Goal: Transaction & Acquisition: Purchase product/service

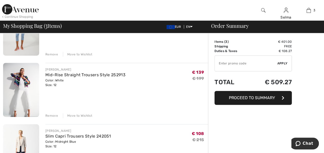
scroll to position [77, 0]
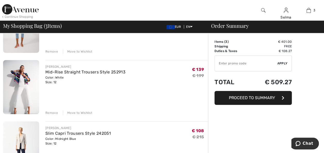
click at [82, 112] on div "Move to Wishlist" at bounding box center [77, 113] width 29 height 5
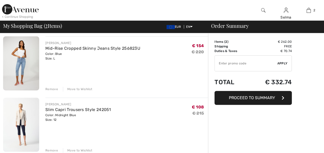
scroll to position [0, 0]
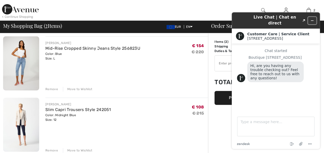
click at [313, 19] on icon "Minimize widget" at bounding box center [313, 21] width 4 height 4
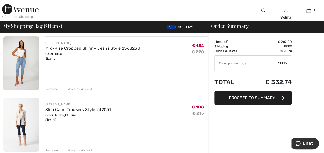
click at [82, 151] on div "Move to Wishlist" at bounding box center [77, 150] width 29 height 5
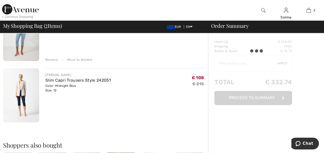
scroll to position [68, 0]
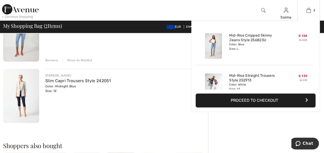
click at [256, 100] on button "Proceed to Checkout" at bounding box center [256, 101] width 120 height 14
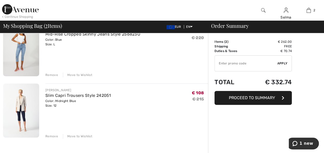
scroll to position [55, 0]
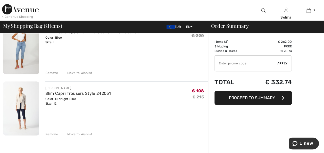
click at [52, 135] on div "Remove" at bounding box center [51, 134] width 13 height 5
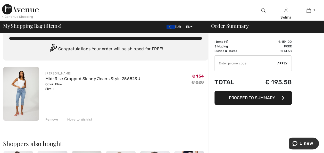
scroll to position [0, 0]
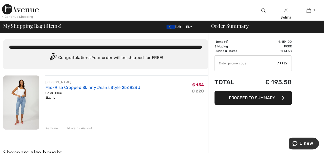
click at [107, 87] on link "Mid-Rise Cropped Skinny Jeans Style 256823U" at bounding box center [92, 87] width 95 height 5
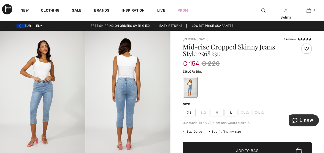
click at [127, 90] on img at bounding box center [127, 95] width 85 height 128
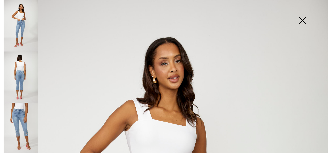
click at [30, 80] on img at bounding box center [21, 78] width 34 height 52
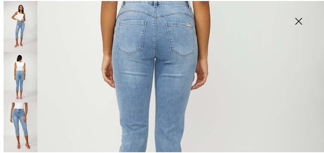
scroll to position [174, 0]
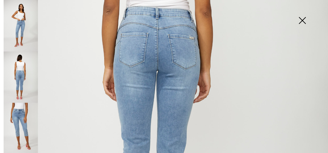
click at [303, 22] on img at bounding box center [302, 21] width 26 height 27
